Goal: Transaction & Acquisition: Purchase product/service

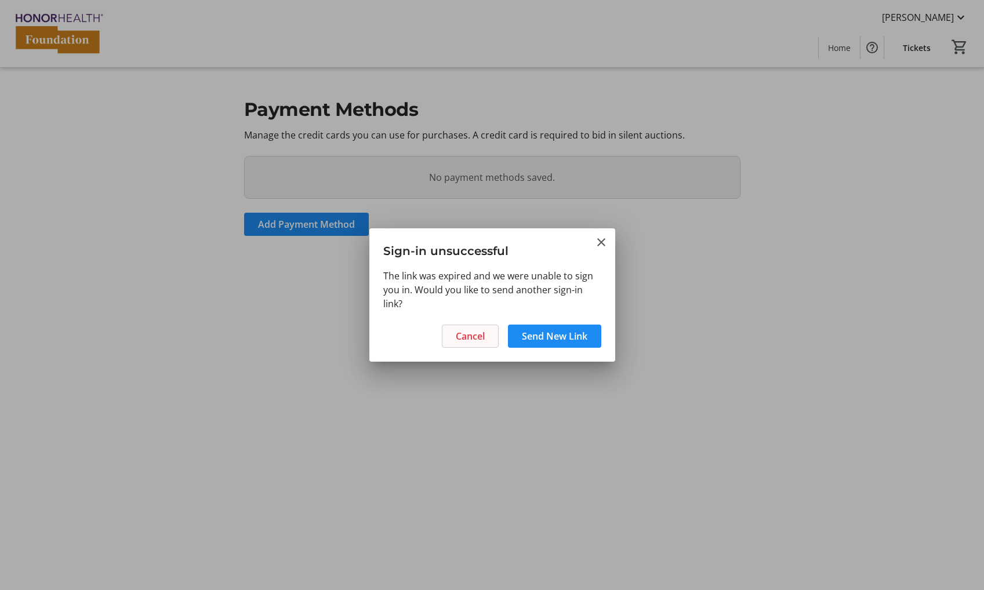
click at [477, 337] on span "Cancel" at bounding box center [470, 336] width 29 height 14
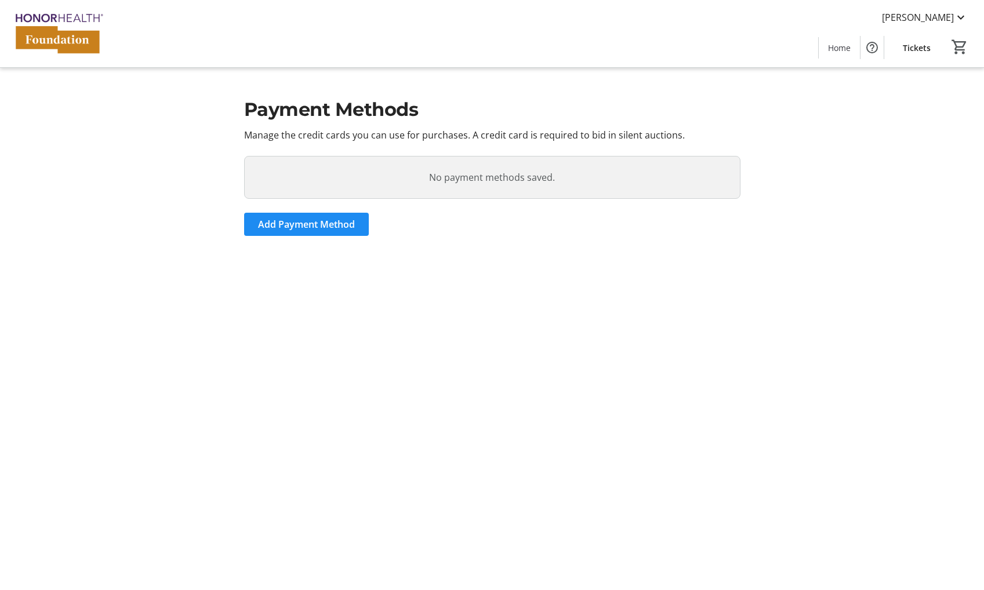
click at [484, 303] on section "Payment Methods Manage the credit cards you can use for purchases. A credit car…" at bounding box center [493, 295] width 766 height 590
click at [914, 53] on span "Tickets" at bounding box center [917, 48] width 28 height 12
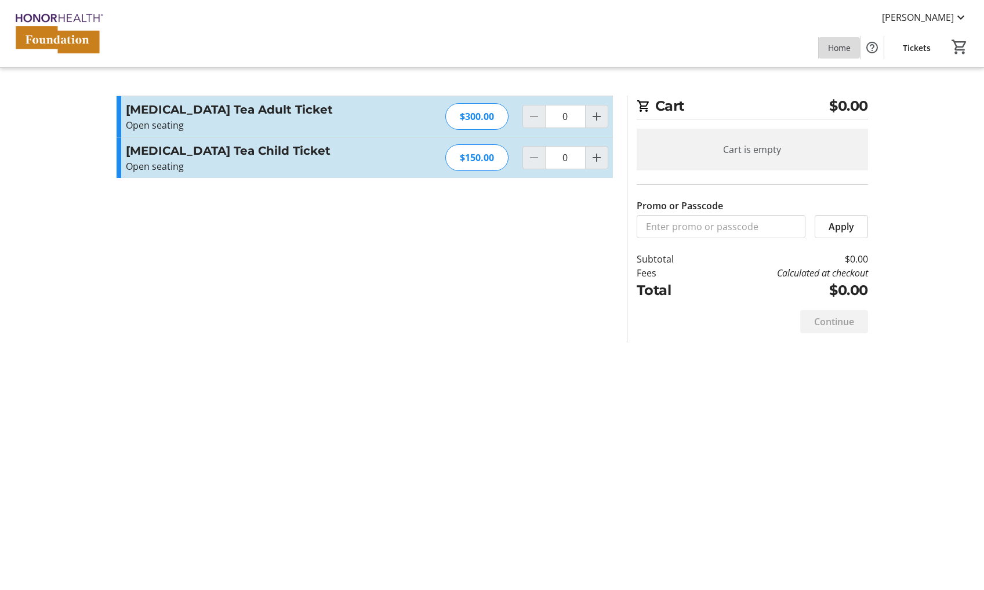
click at [844, 52] on span "Home" at bounding box center [839, 48] width 23 height 12
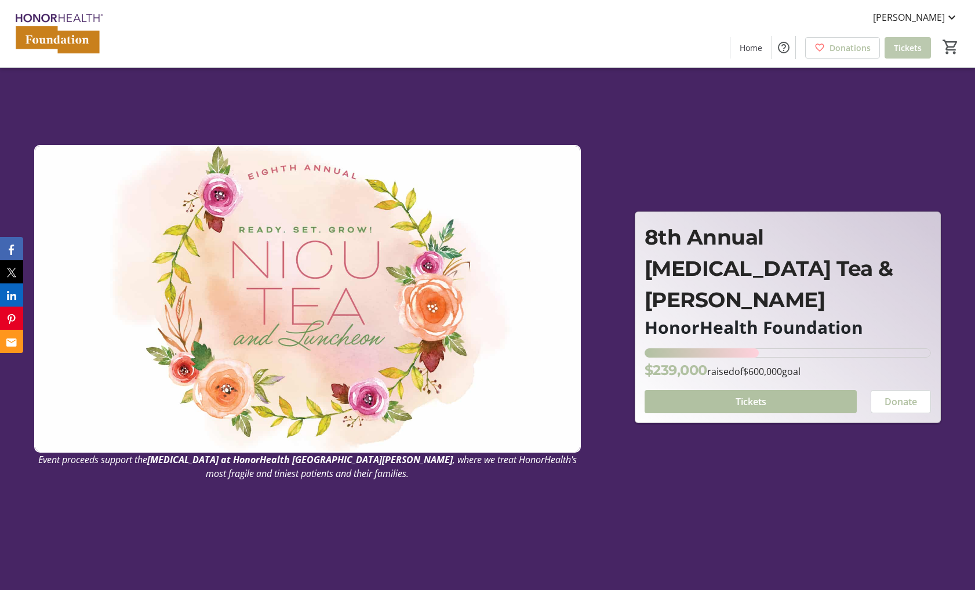
click at [909, 49] on span "Tickets" at bounding box center [908, 48] width 28 height 12
